Goal: Information Seeking & Learning: Learn about a topic

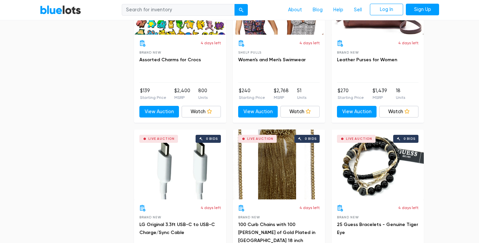
scroll to position [2933, 0]
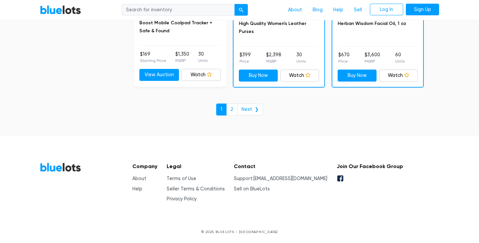
drag, startPoint x: 270, startPoint y: 176, endPoint x: 320, endPoint y: 176, distance: 49.8
click at [320, 176] on div "Company About Help Legal Terms of Use Seller Terms & Conditions Privacy Policy …" at bounding box center [265, 182] width 276 height 40
copy li "[EMAIL_ADDRESS][DOMAIN_NAME]"
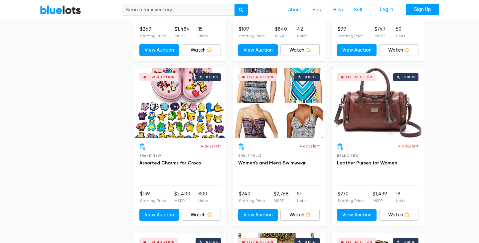
scroll to position [2160, 0]
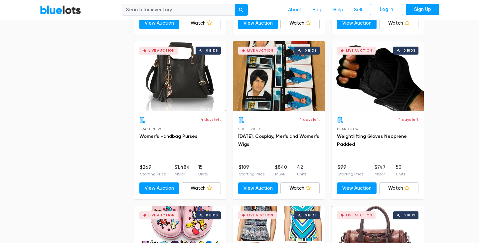
click at [156, 9] on input "search" at bounding box center [178, 10] width 113 height 12
type input "whey"
click at [247, 11] on button "submit" at bounding box center [240, 10] width 13 height 12
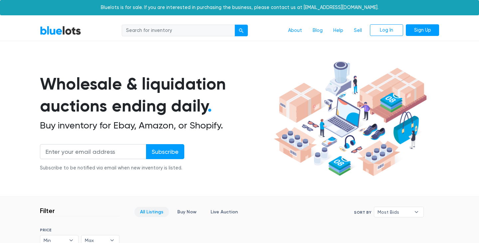
click at [140, 32] on input "search" at bounding box center [178, 31] width 113 height 12
type input "BCAA"
click at [245, 29] on button "submit" at bounding box center [240, 31] width 13 height 12
click at [159, 31] on input "search" at bounding box center [178, 31] width 113 height 12
type input "EAA"
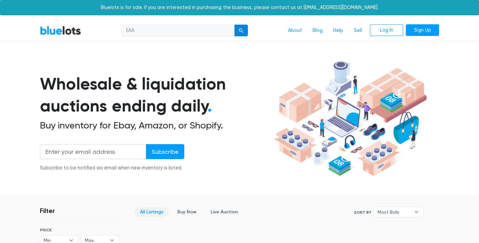
click at [244, 29] on button "submit" at bounding box center [240, 31] width 13 height 12
click at [179, 30] on input "search" at bounding box center [178, 31] width 113 height 12
type input "Creatin"
click at [234, 25] on button "submit" at bounding box center [240, 31] width 13 height 12
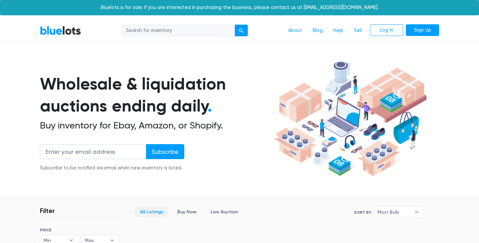
click at [179, 29] on input "search" at bounding box center [178, 31] width 113 height 12
type input "sport"
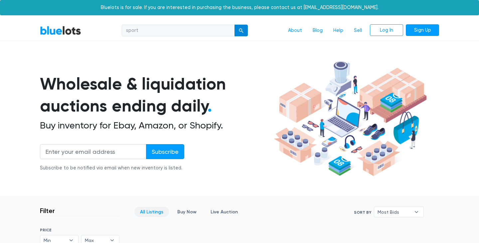
click at [245, 31] on button "submit" at bounding box center [240, 31] width 13 height 12
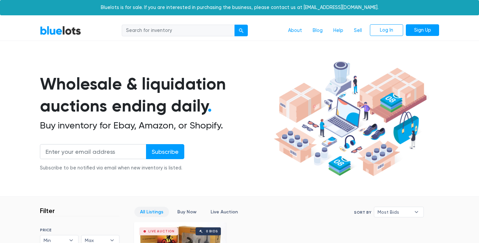
click at [50, 32] on link "BlueLots" at bounding box center [60, 31] width 41 height 10
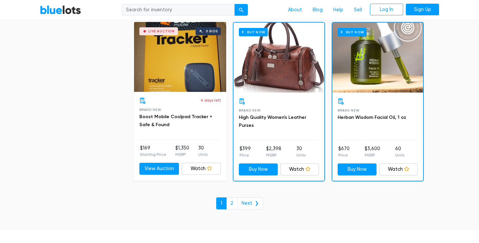
scroll to position [2933, 0]
